Goal: Check status: Check status

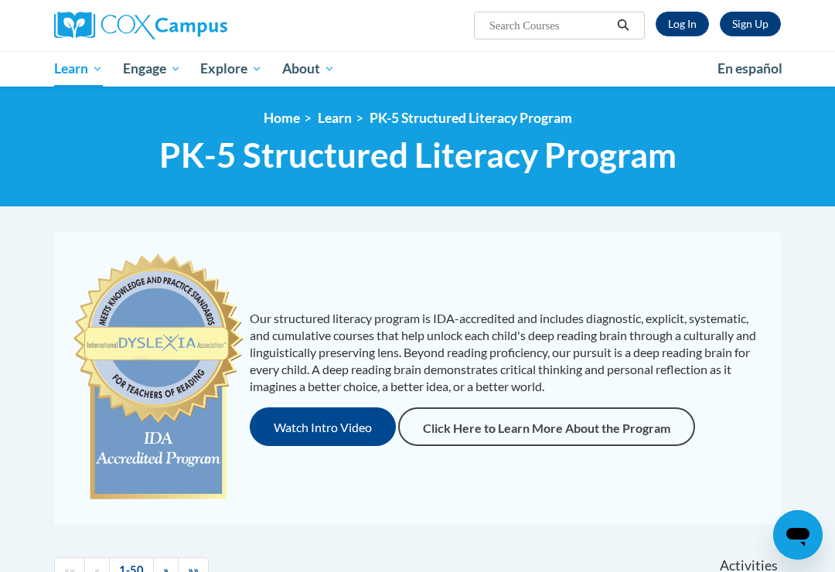
click at [673, 24] on link "Log In" at bounding box center [682, 24] width 53 height 25
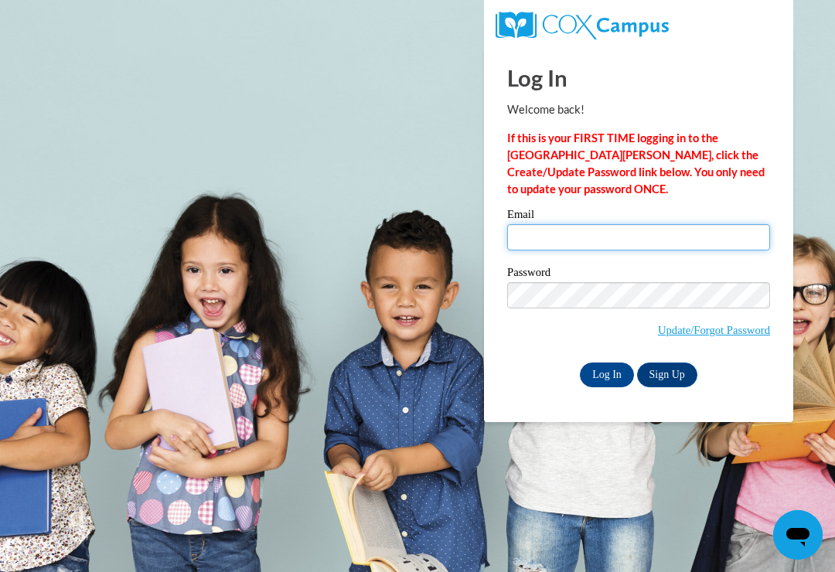
type input "donnamschiele@gmail.com"
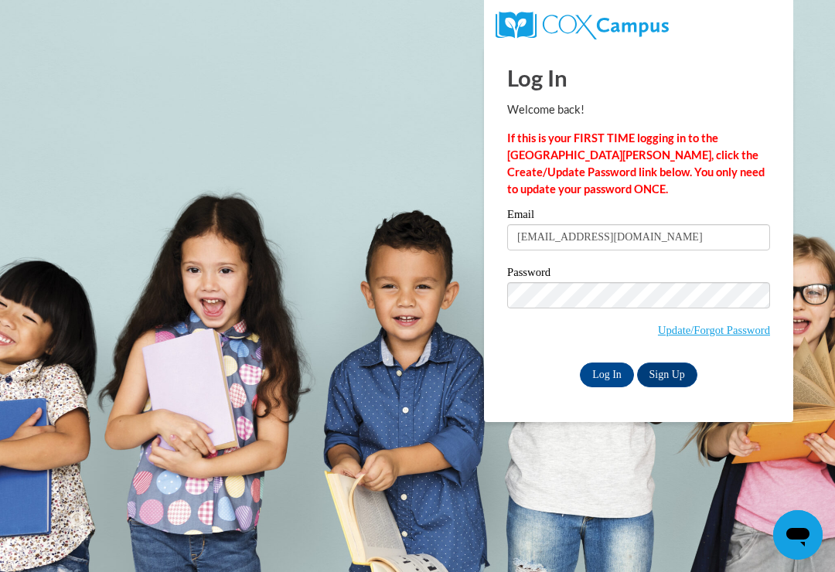
click at [607, 374] on input "Log In" at bounding box center [607, 375] width 54 height 25
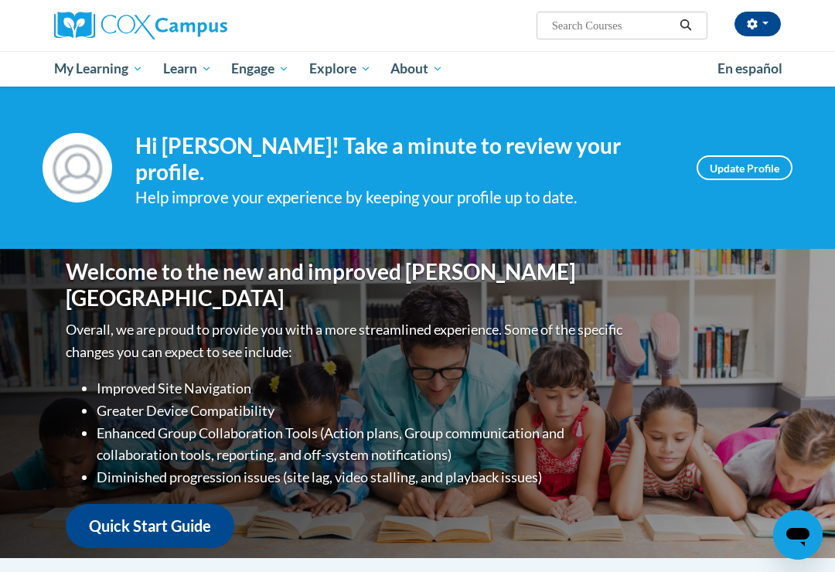
click at [0, 0] on span "My Course Progress" at bounding box center [0, 0] width 0 height 0
